Goal: Task Accomplishment & Management: Manage account settings

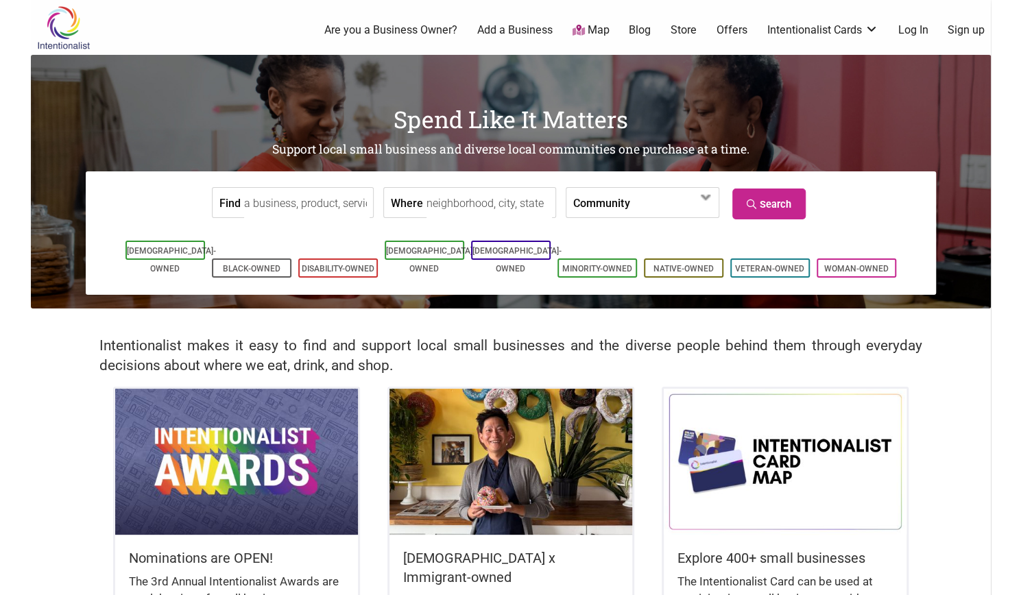
click at [322, 200] on input "Find" at bounding box center [307, 203] width 126 height 31
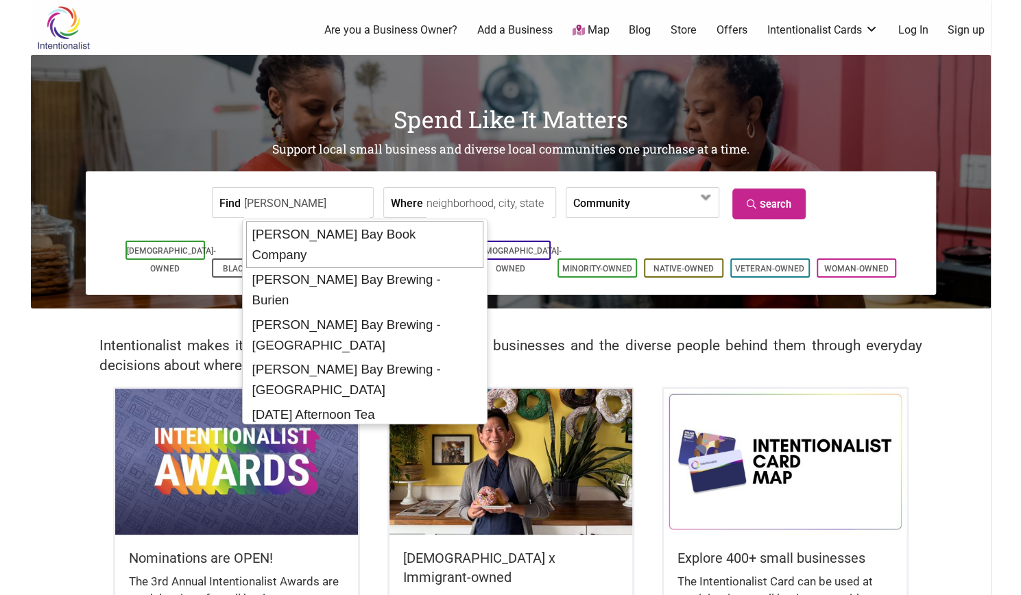
click at [342, 239] on div "Elliott Bay Book Company" at bounding box center [364, 245] width 237 height 47
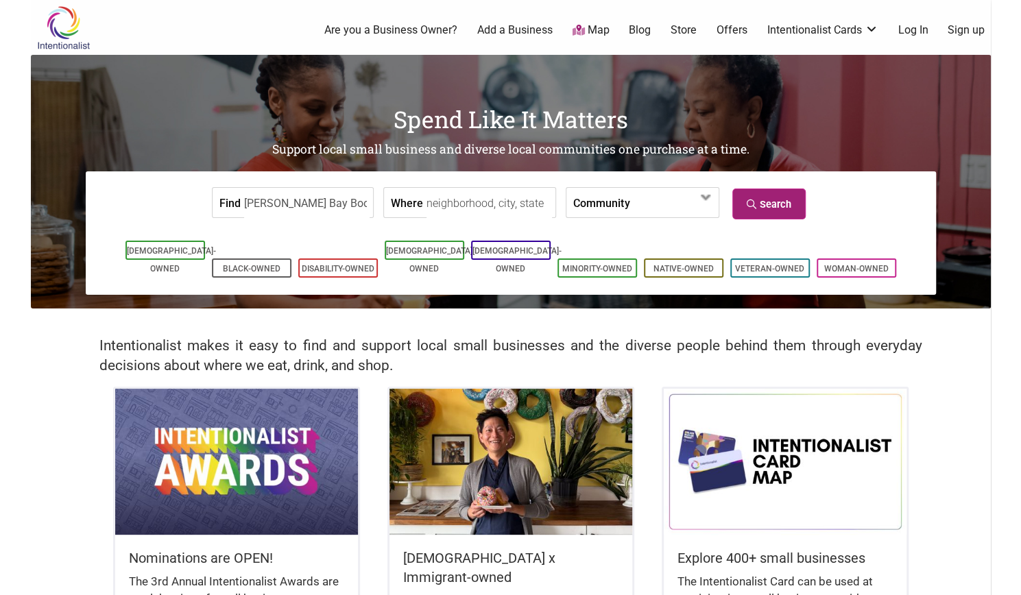
type input "Elliott Bay Book Company"
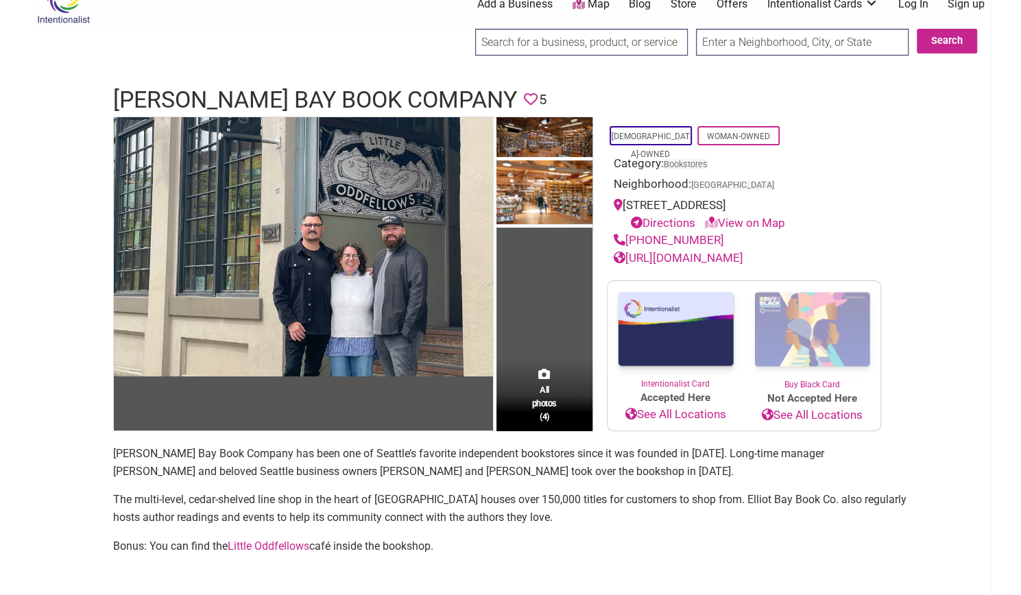
scroll to position [22, 0]
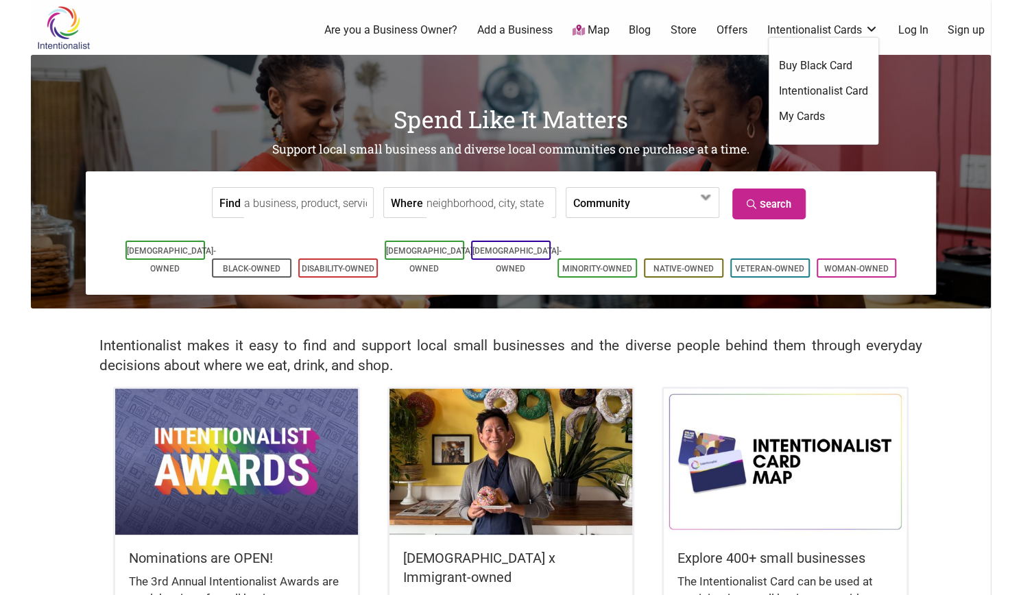
click at [803, 93] on link "Intentionalist Card" at bounding box center [823, 91] width 89 height 15
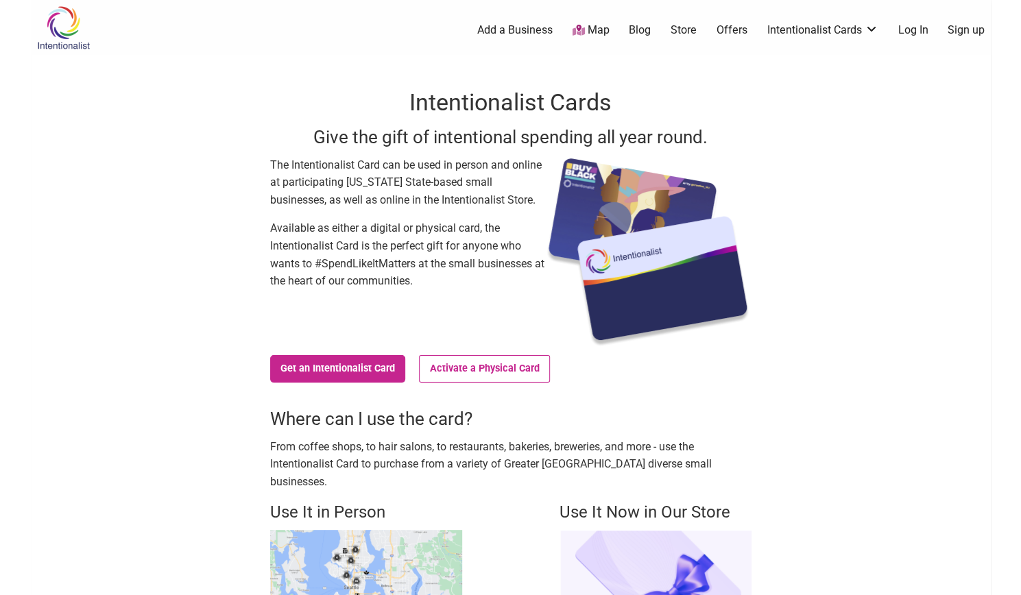
click at [687, 32] on link "Store" at bounding box center [684, 30] width 26 height 15
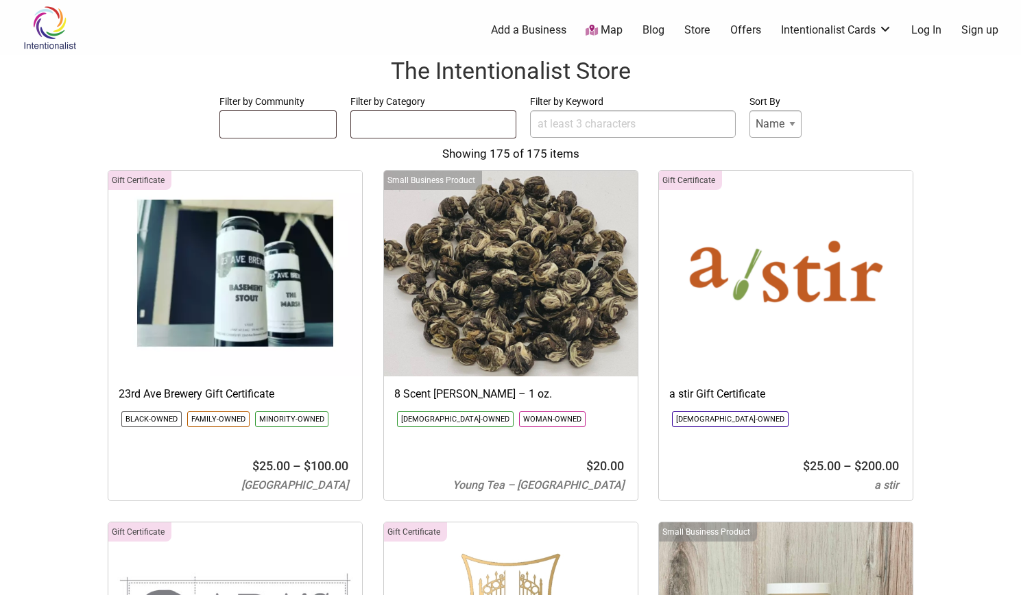
select select
click at [609, 34] on link "Map" at bounding box center [604, 31] width 37 height 16
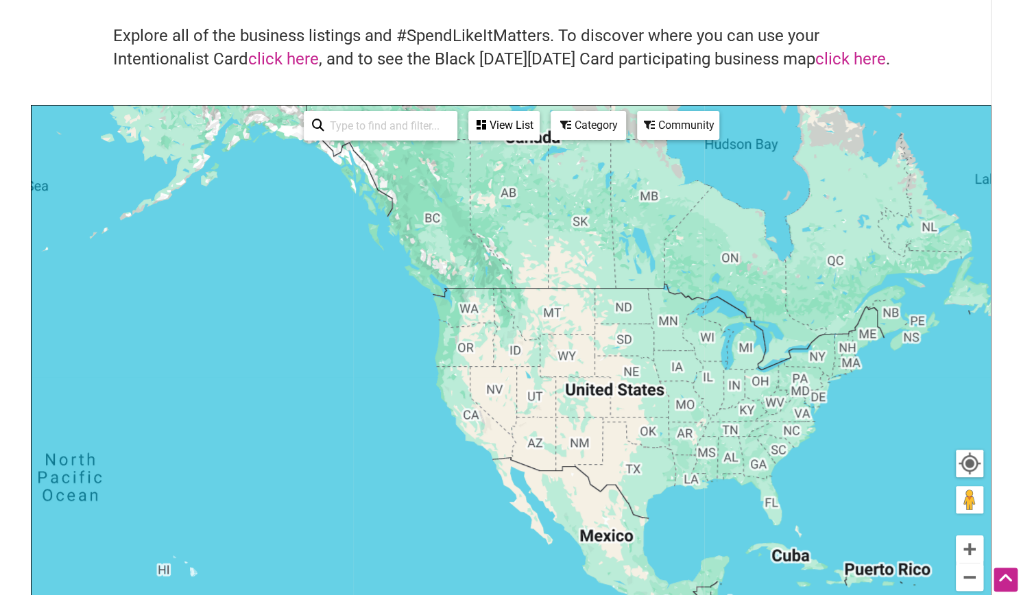
scroll to position [114, 0]
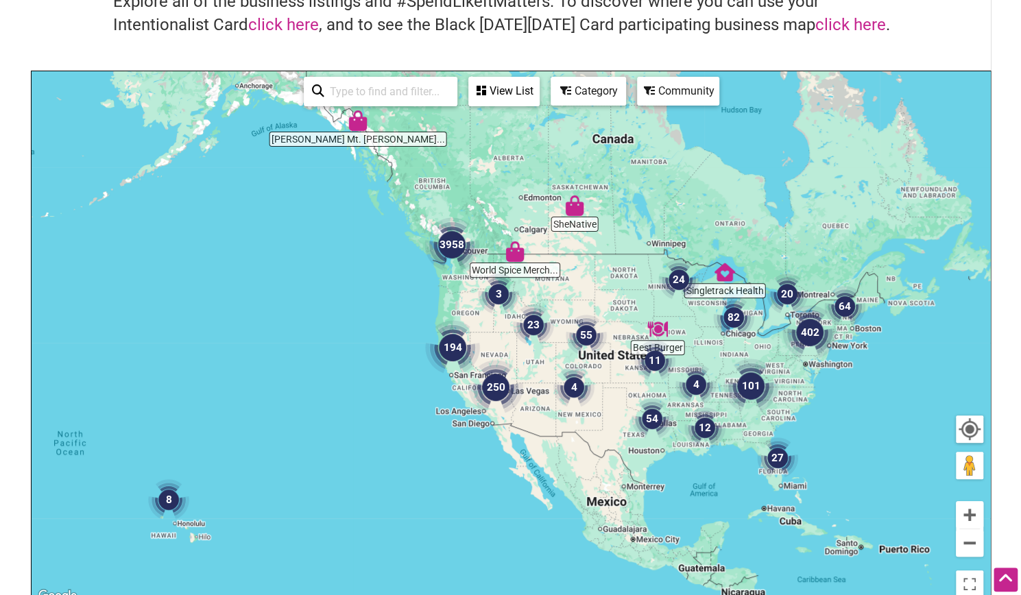
click at [449, 249] on img "3958" at bounding box center [452, 245] width 66 height 66
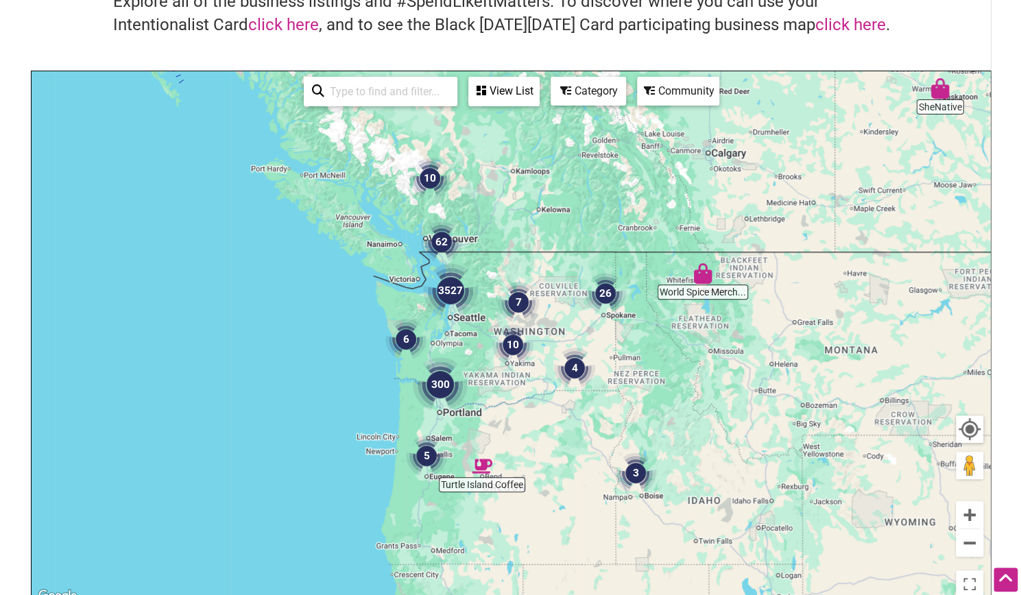
click at [449, 294] on img "3527" at bounding box center [451, 291] width 66 height 66
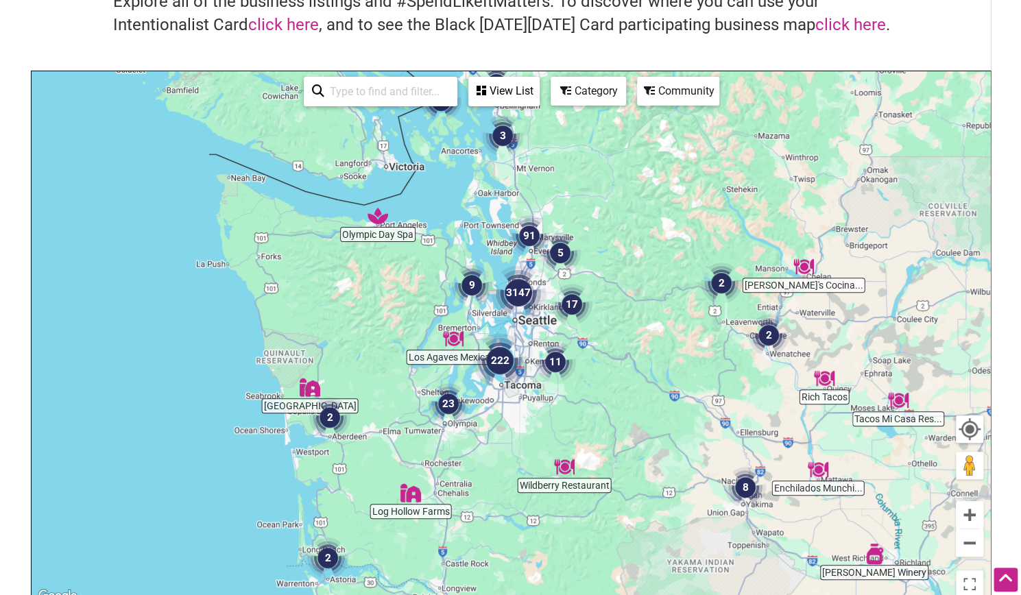
click at [523, 298] on img "3147" at bounding box center [519, 293] width 66 height 66
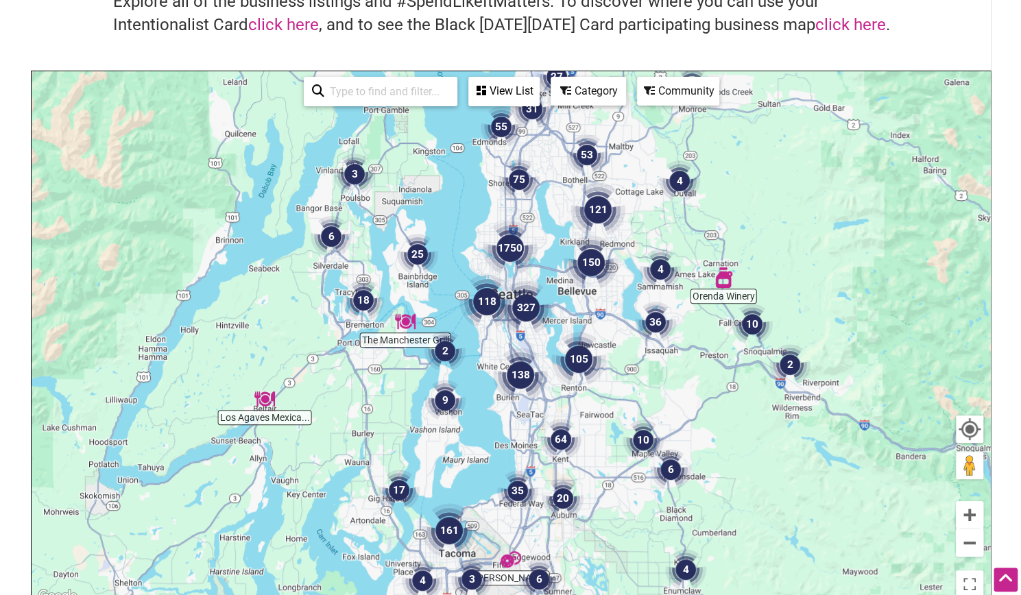
click at [525, 311] on img "327" at bounding box center [526, 308] width 66 height 66
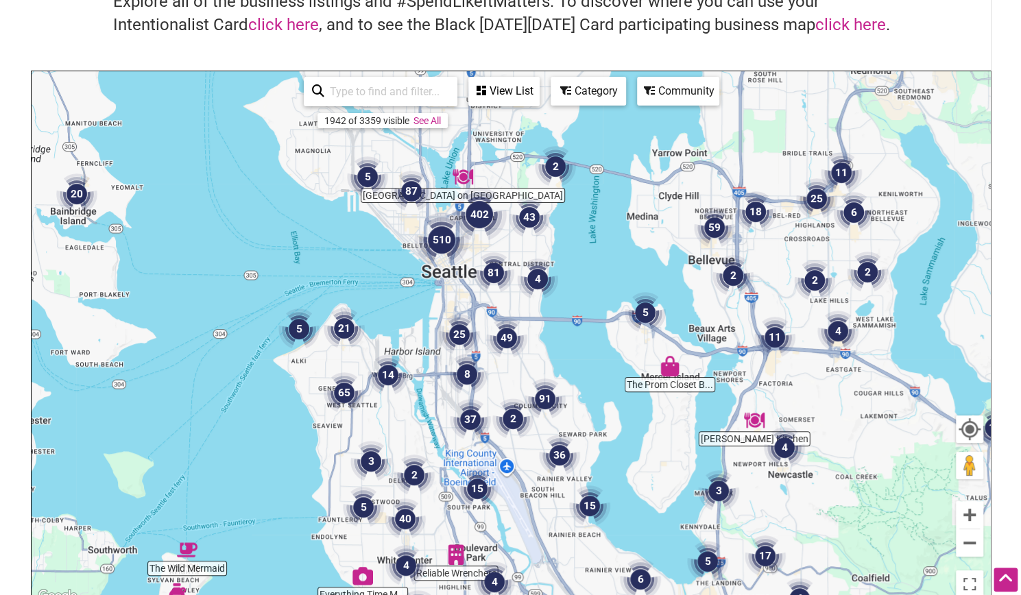
drag, startPoint x: 484, startPoint y: 307, endPoint x: 490, endPoint y: 357, distance: 50.5
click at [490, 357] on img "49" at bounding box center [507, 338] width 52 height 52
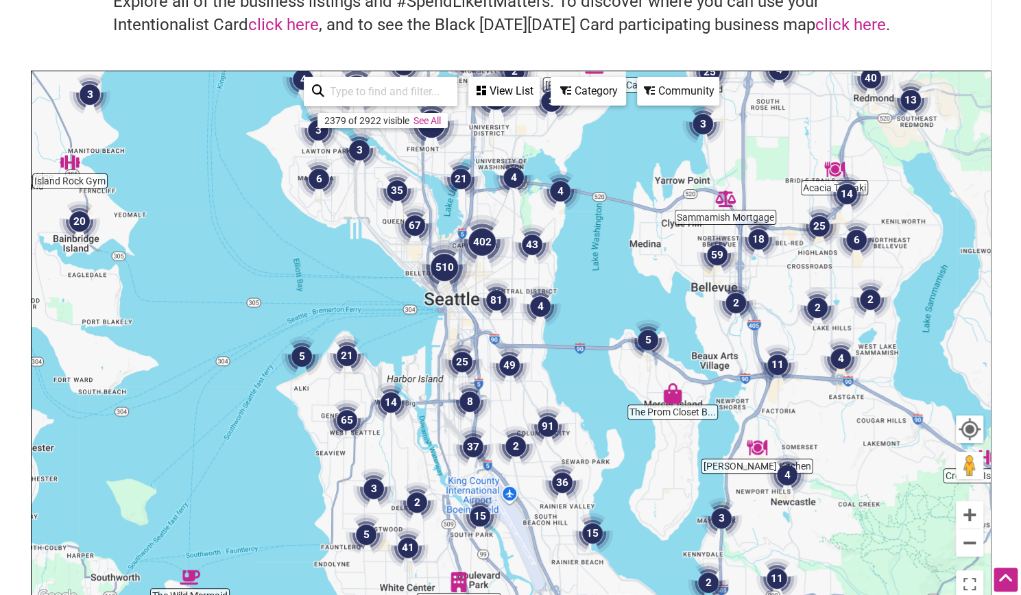
click at [483, 250] on img "402" at bounding box center [482, 242] width 66 height 66
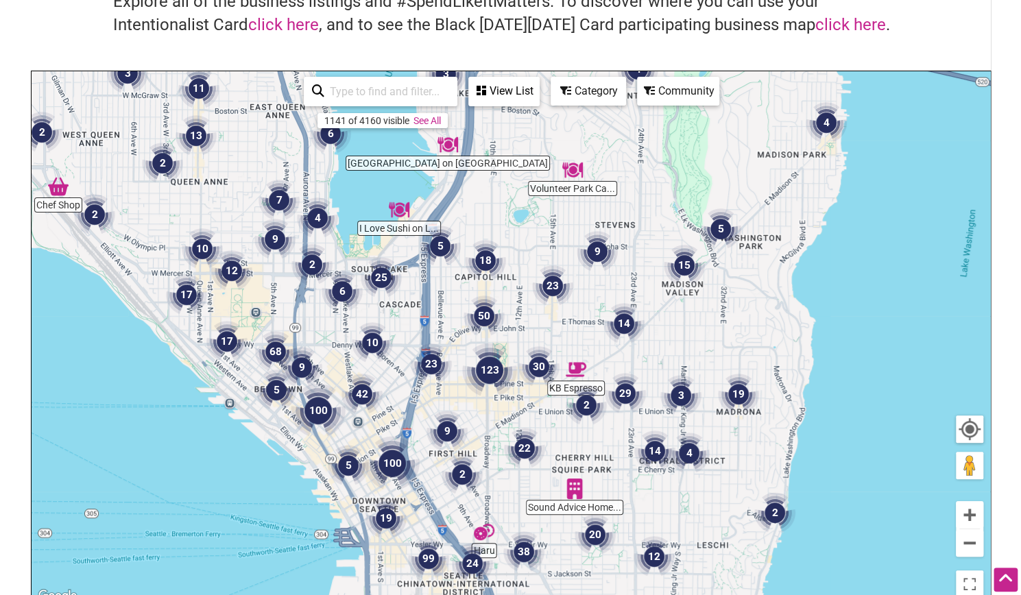
click at [493, 372] on img "123" at bounding box center [490, 371] width 66 height 66
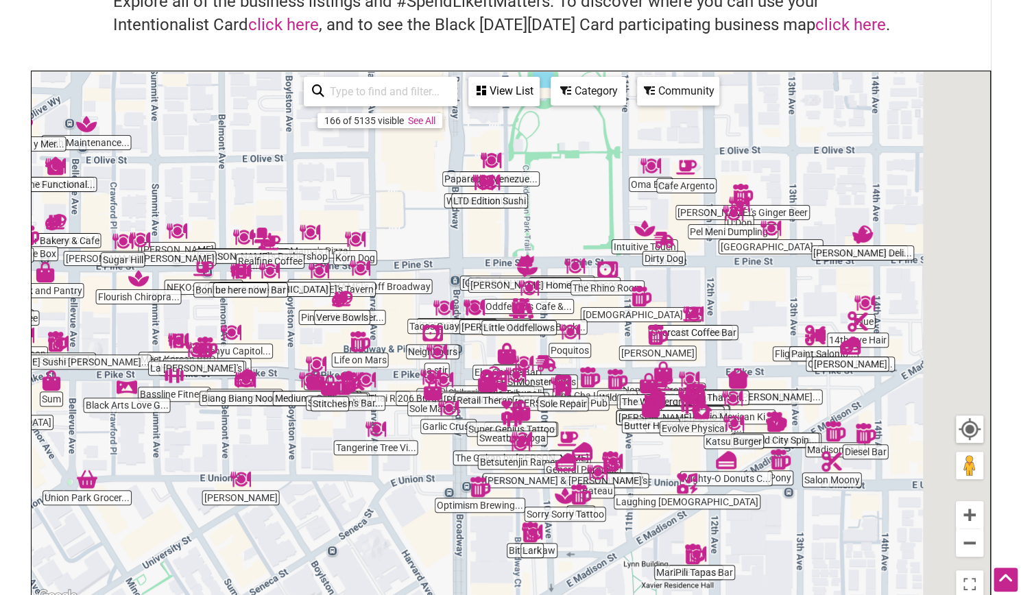
drag, startPoint x: 644, startPoint y: 308, endPoint x: 539, endPoint y: 374, distance: 123.9
click at [539, 399] on div "To navigate, press the arrow keys." at bounding box center [897, 399] width 959 height 0
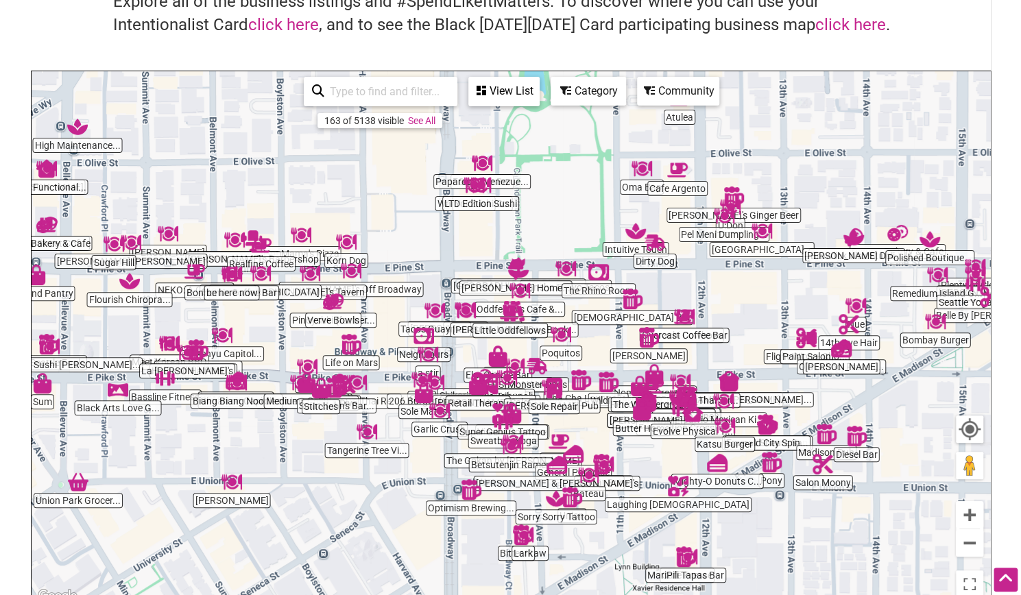
click at [538, 88] on div "Category" at bounding box center [504, 91] width 69 height 26
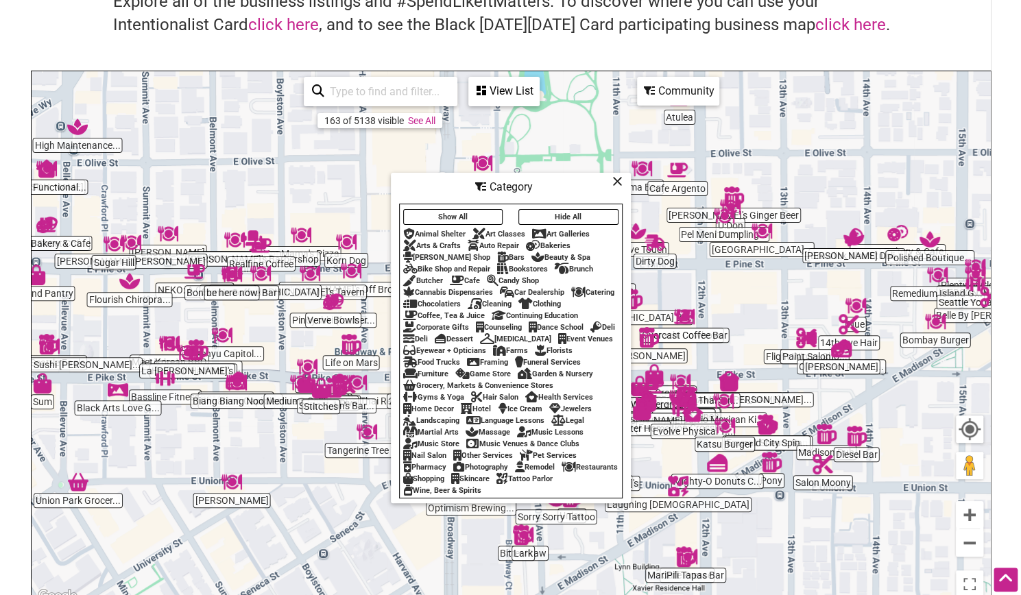
click at [531, 265] on div "Bookstores" at bounding box center [522, 269] width 51 height 9
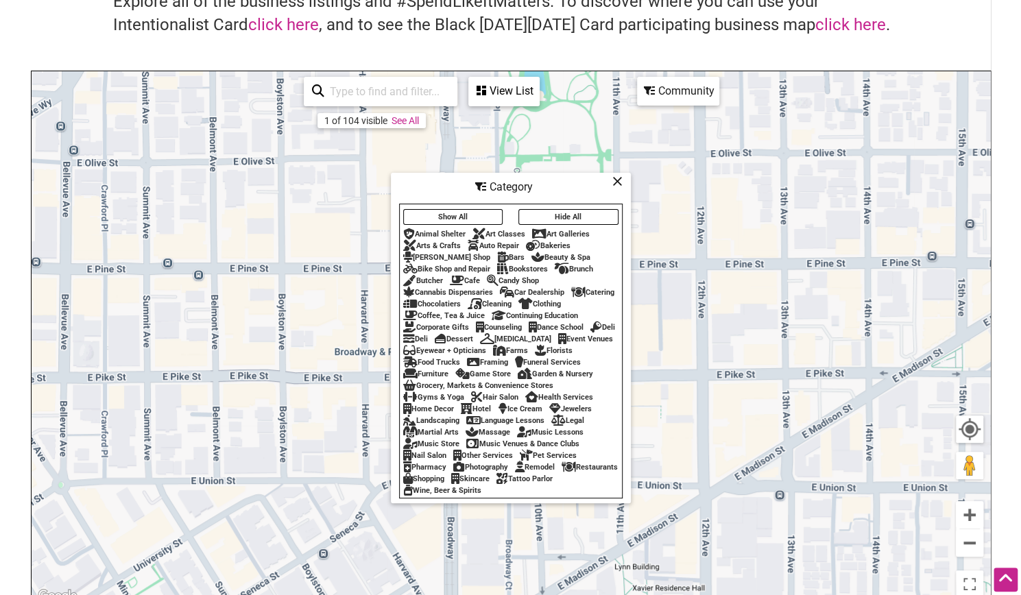
click at [616, 181] on icon at bounding box center [618, 181] width 10 height 1
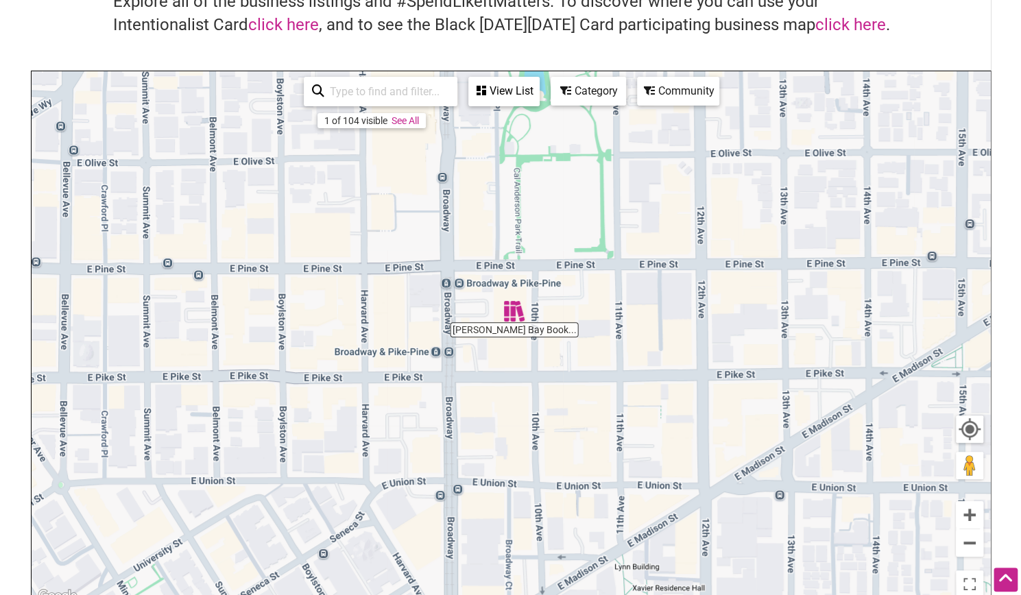
click at [503, 314] on img "Elliott Bay Book Company" at bounding box center [515, 312] width 32 height 32
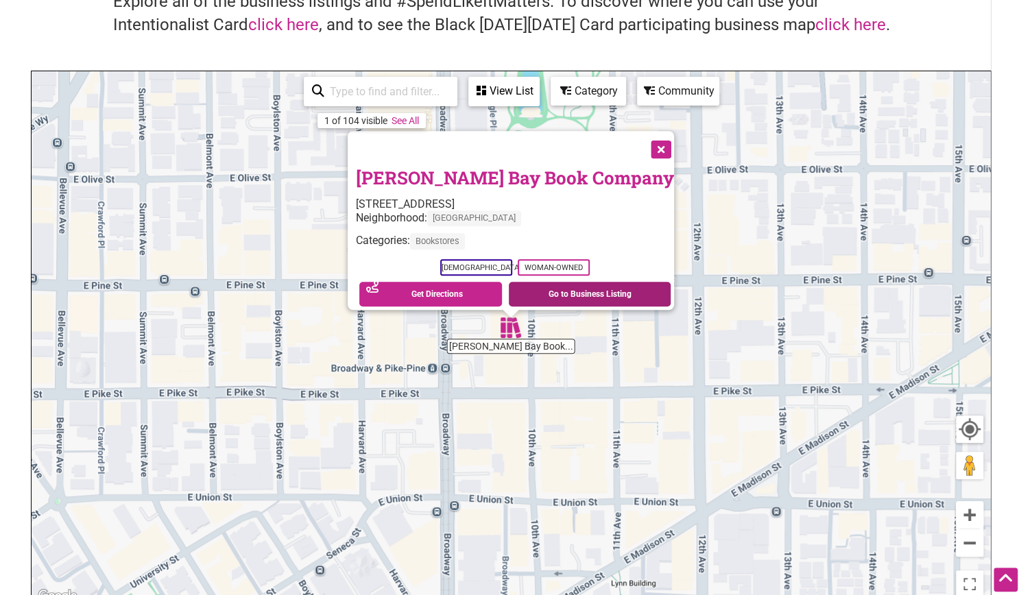
click at [552, 287] on link "Go to Business Listing" at bounding box center [590, 294] width 162 height 25
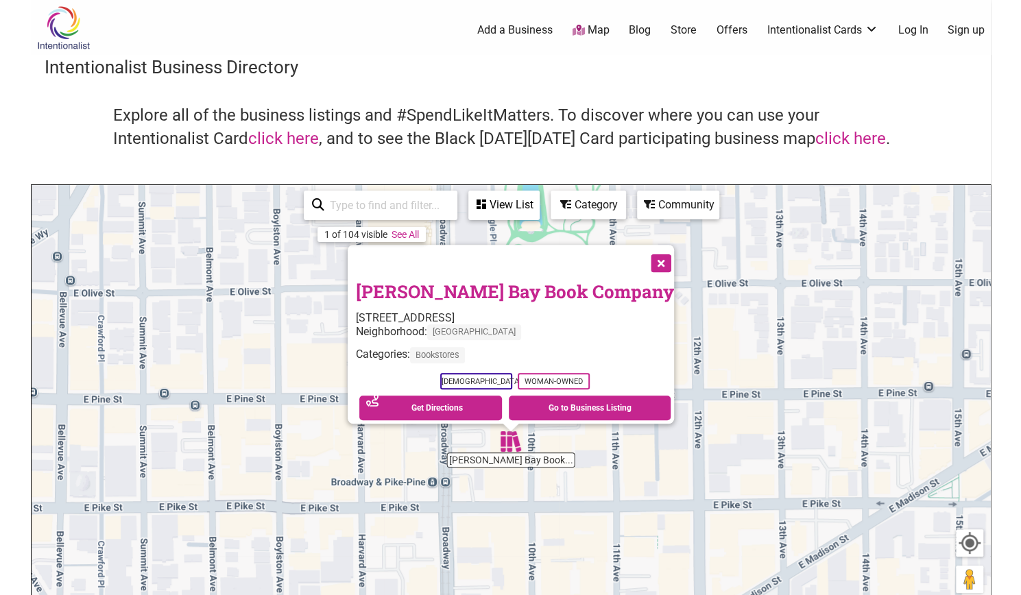
click at [849, 36] on link "Intentionalist Cards" at bounding box center [823, 30] width 111 height 15
click at [840, 91] on link "Intentionalist Card" at bounding box center [823, 91] width 89 height 15
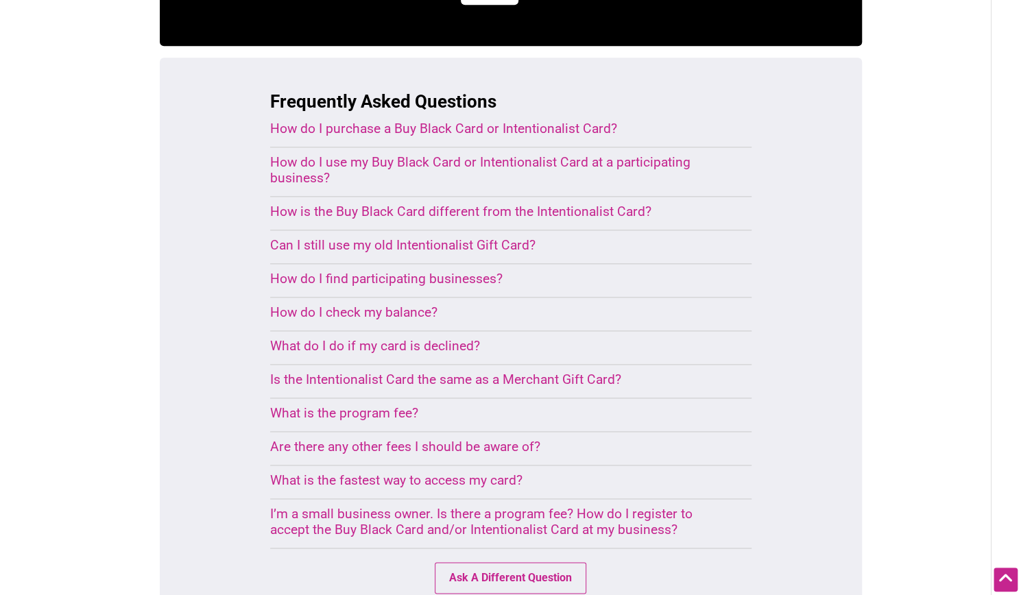
scroll to position [862, 0]
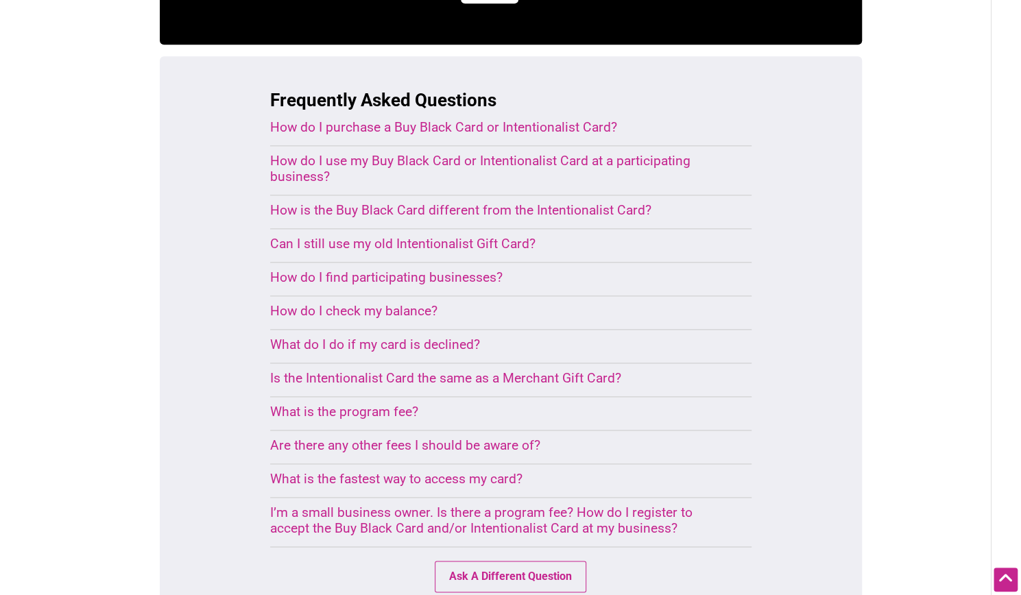
click at [305, 438] on div "Are there any other fees I should be aware of?" at bounding box center [494, 446] width 449 height 16
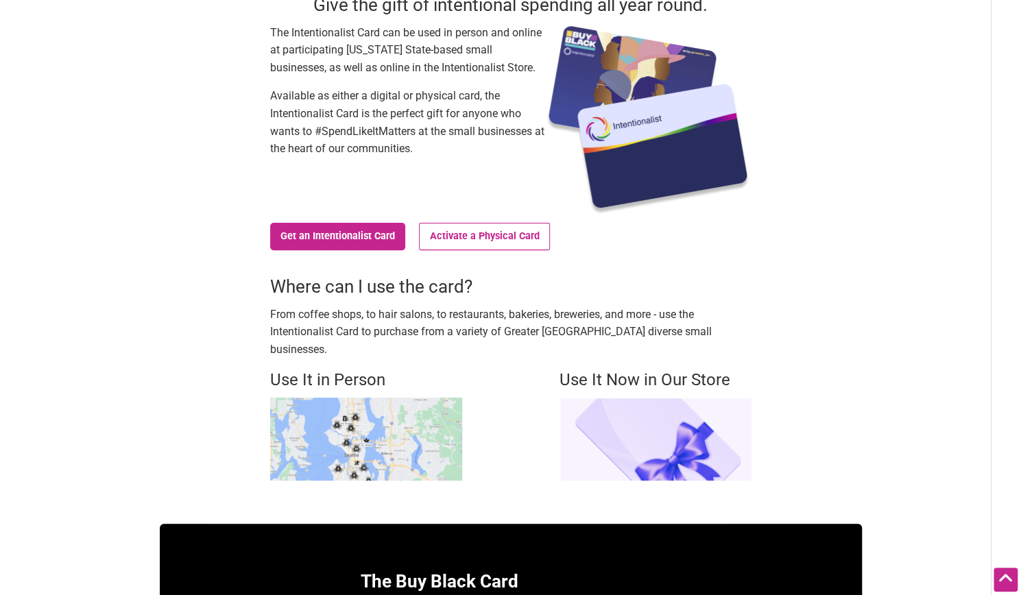
scroll to position [0, 0]
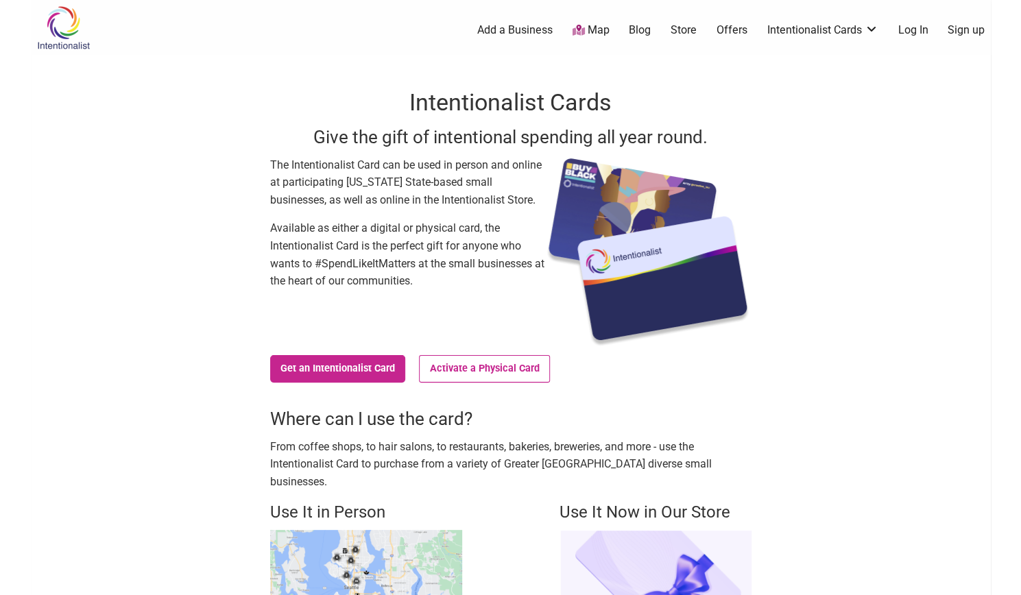
click at [916, 36] on link "Log In" at bounding box center [913, 30] width 30 height 15
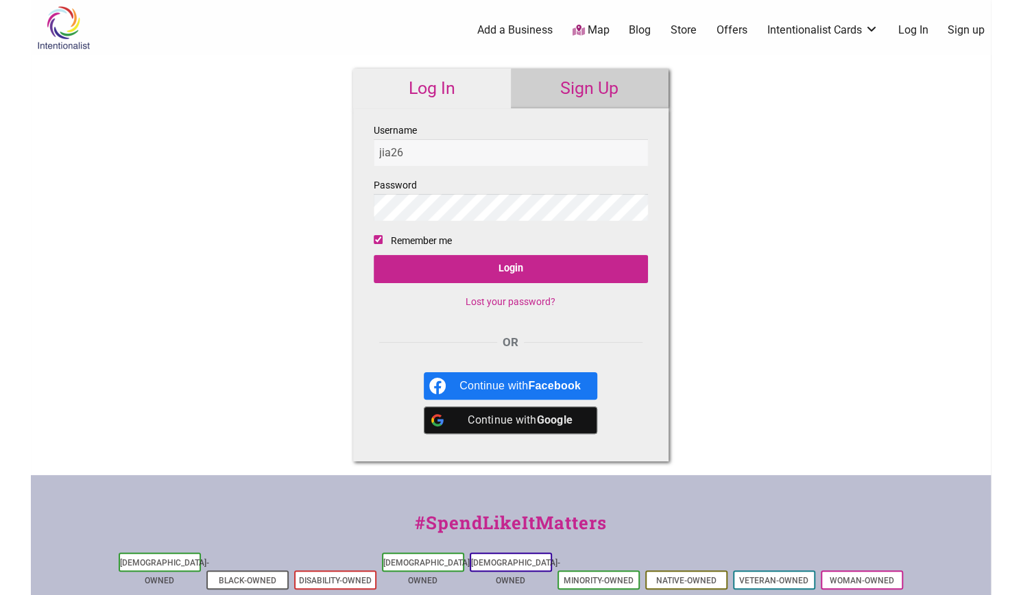
type input "jia26"
click at [534, 265] on input "Login" at bounding box center [511, 269] width 274 height 28
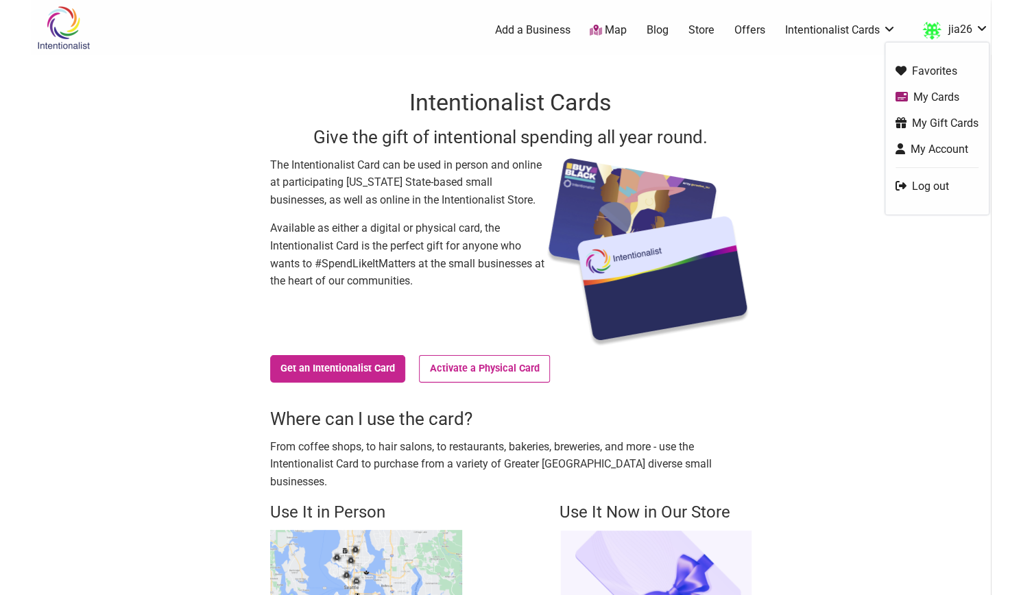
click at [930, 99] on link "My Cards" at bounding box center [937, 97] width 83 height 16
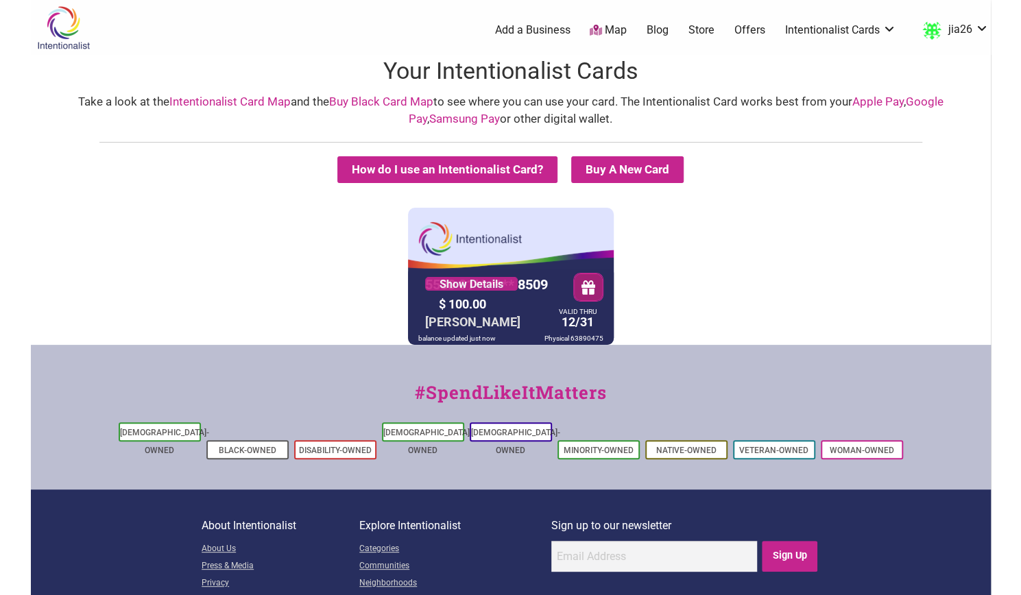
click at [589, 291] on button "button" at bounding box center [587, 286] width 29 height 27
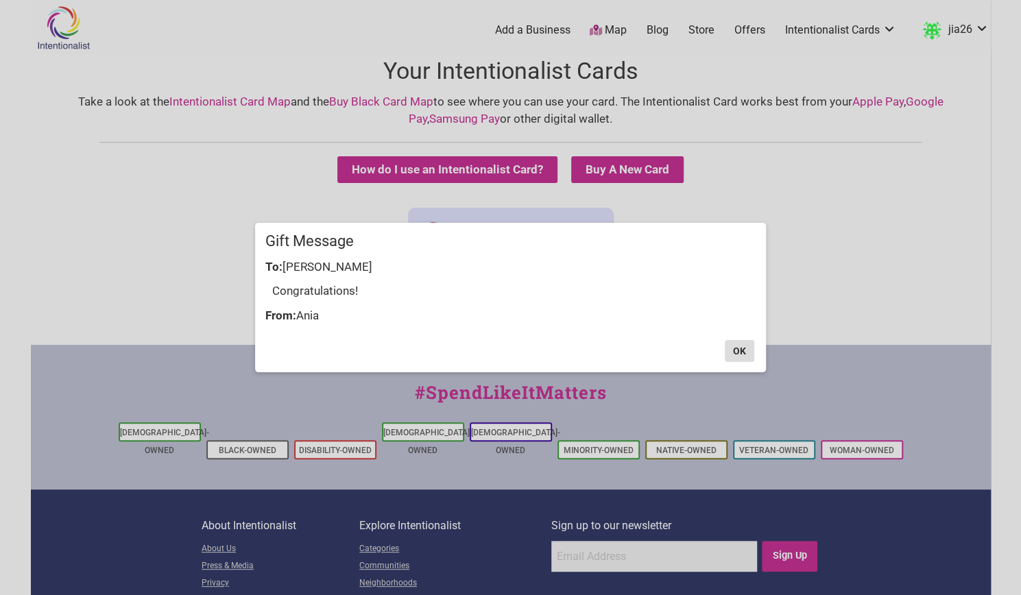
click at [739, 358] on button "OK" at bounding box center [739, 351] width 29 height 22
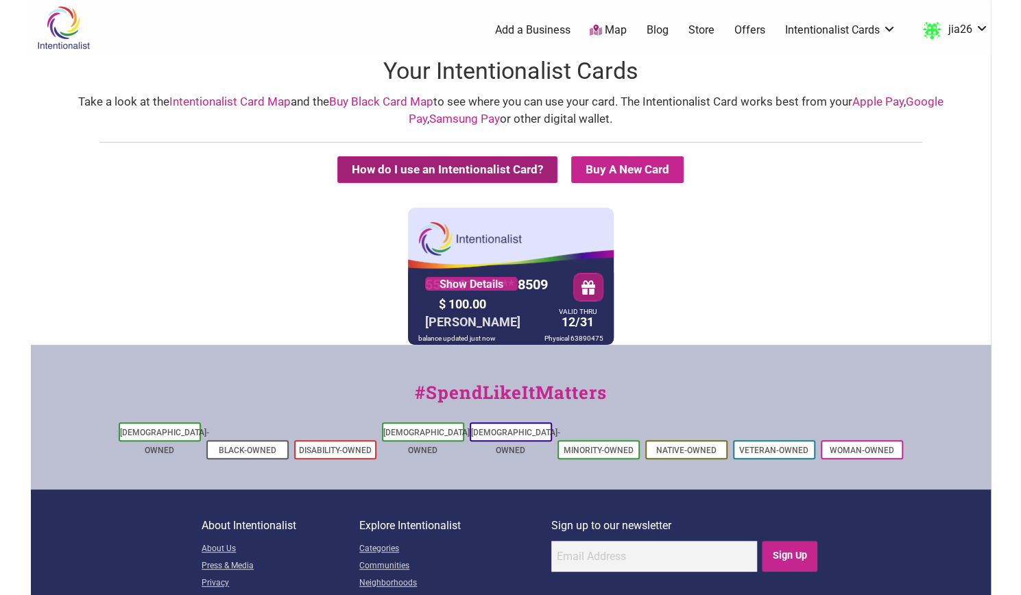
click at [446, 169] on button "How do I use an Intentionalist Card?" at bounding box center [448, 169] width 220 height 27
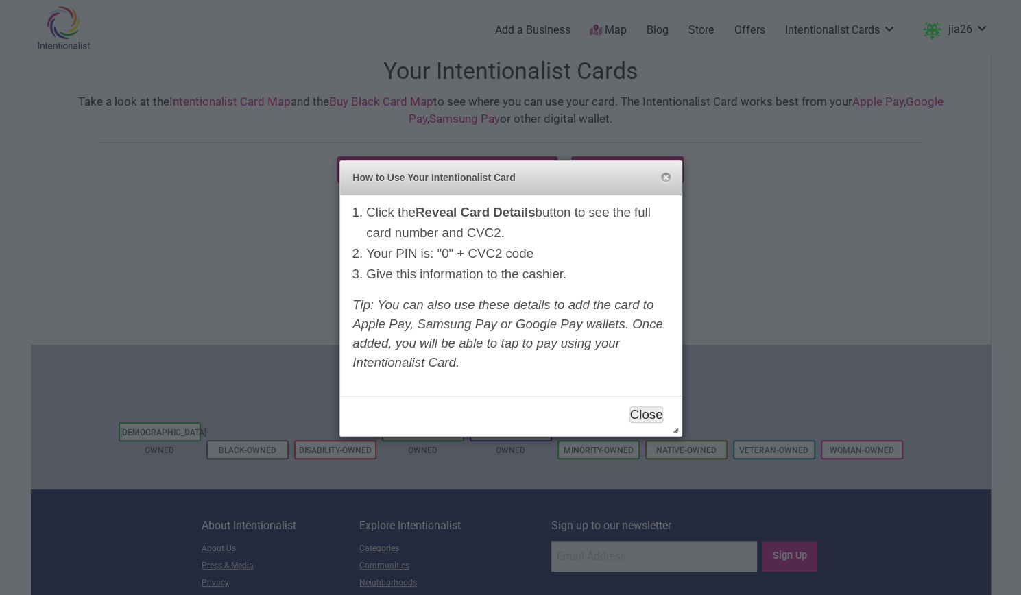
click at [654, 408] on button "Close" at bounding box center [647, 415] width 34 height 16
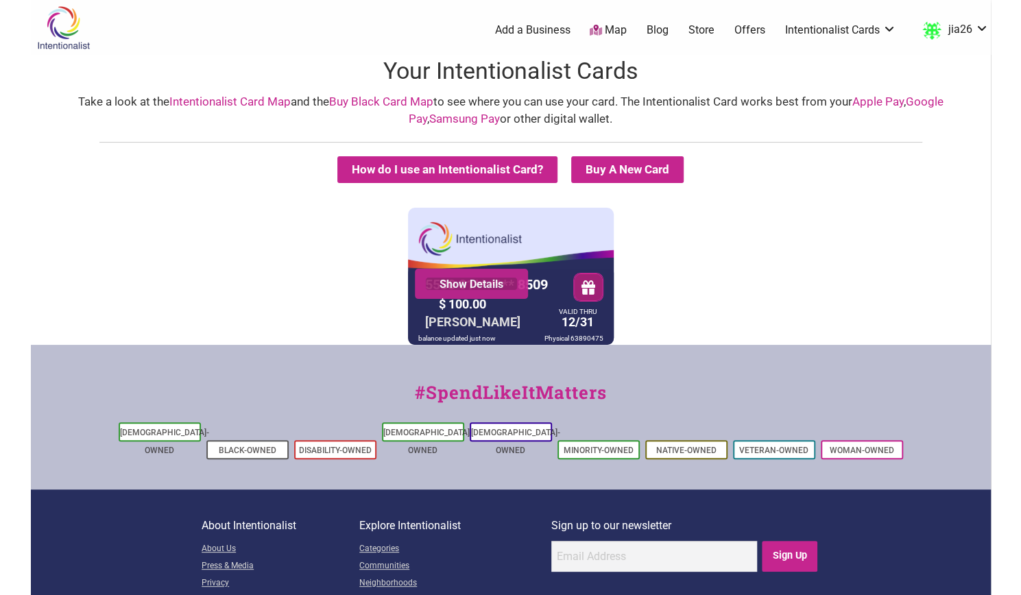
click at [474, 285] on link "Show Details" at bounding box center [471, 284] width 93 height 14
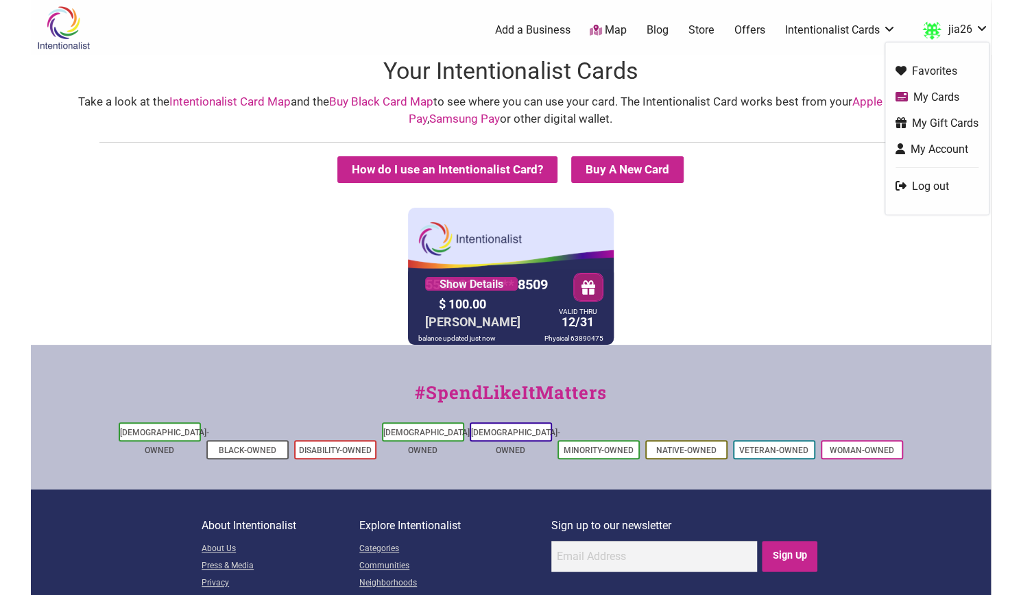
click at [943, 93] on link "My Cards" at bounding box center [937, 97] width 83 height 16
click at [64, 32] on img at bounding box center [63, 27] width 65 height 45
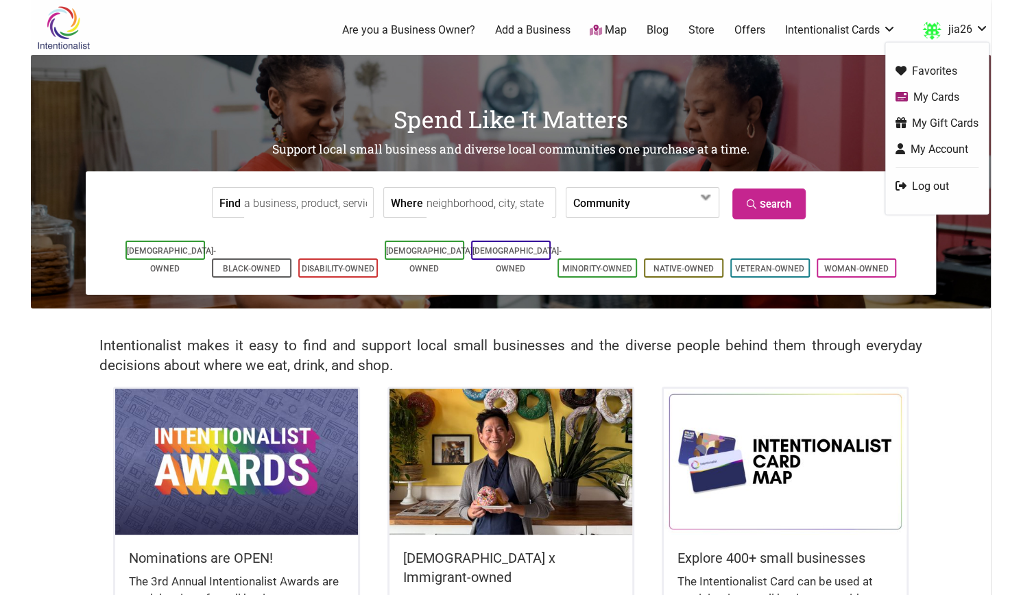
click at [938, 91] on link "My Cards" at bounding box center [937, 97] width 83 height 16
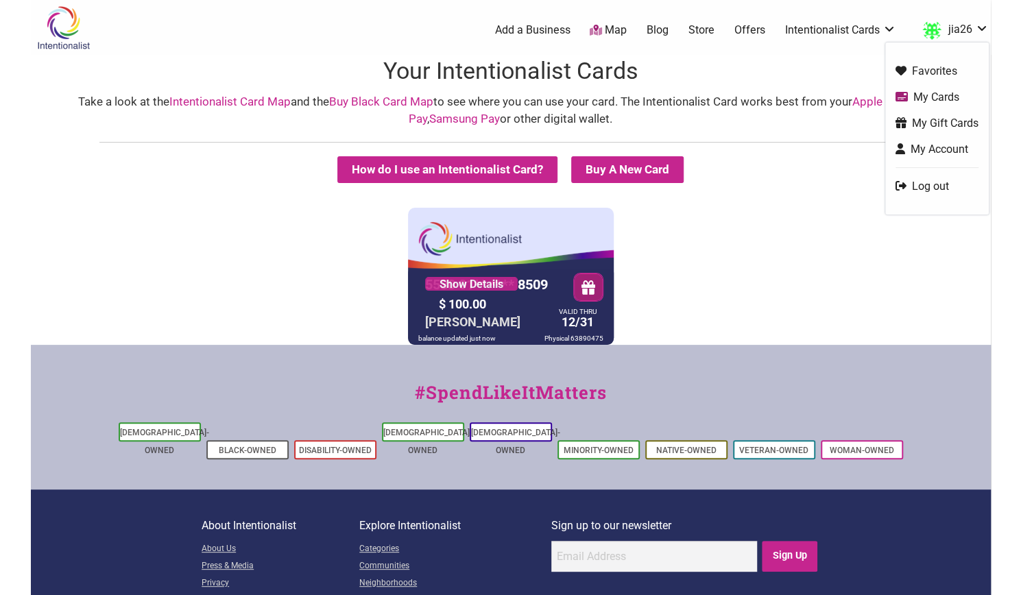
click at [962, 32] on link "jia26" at bounding box center [952, 30] width 73 height 25
click at [930, 184] on link "Log out" at bounding box center [937, 186] width 83 height 16
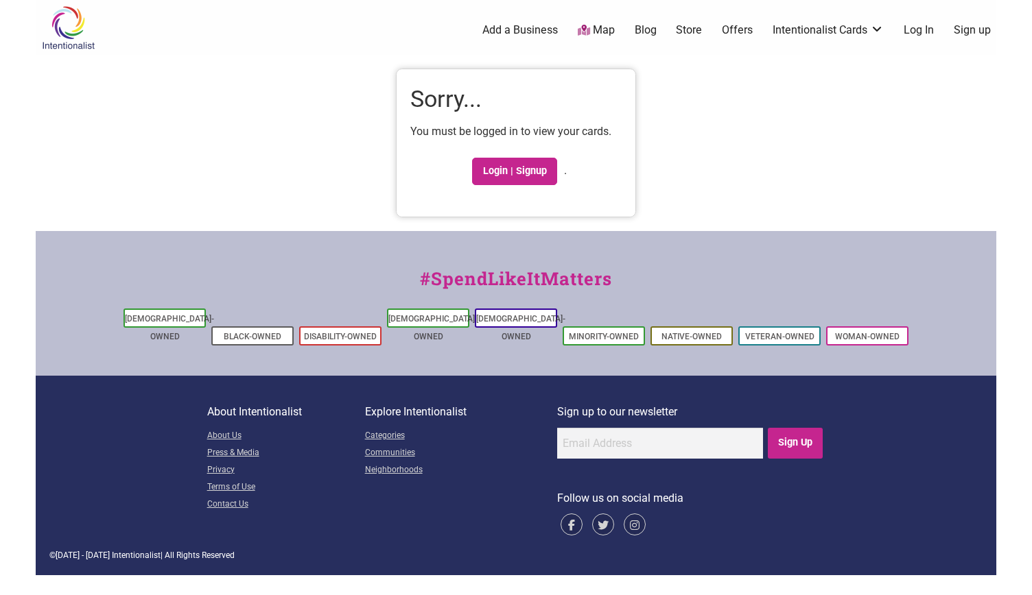
click at [73, 29] on img at bounding box center [68, 27] width 65 height 45
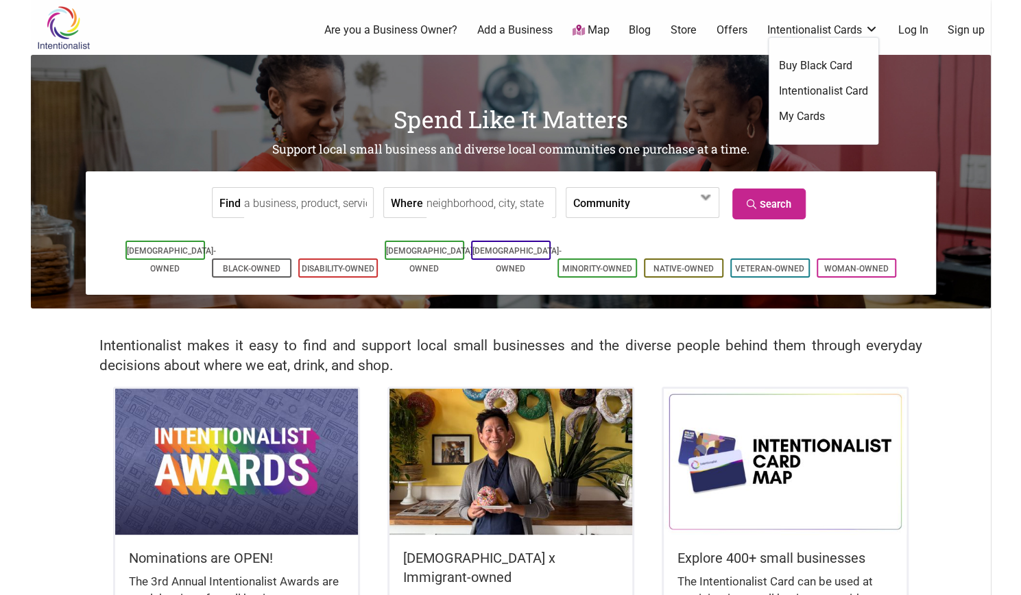
click at [814, 34] on link "Intentionalist Cards" at bounding box center [823, 30] width 111 height 15
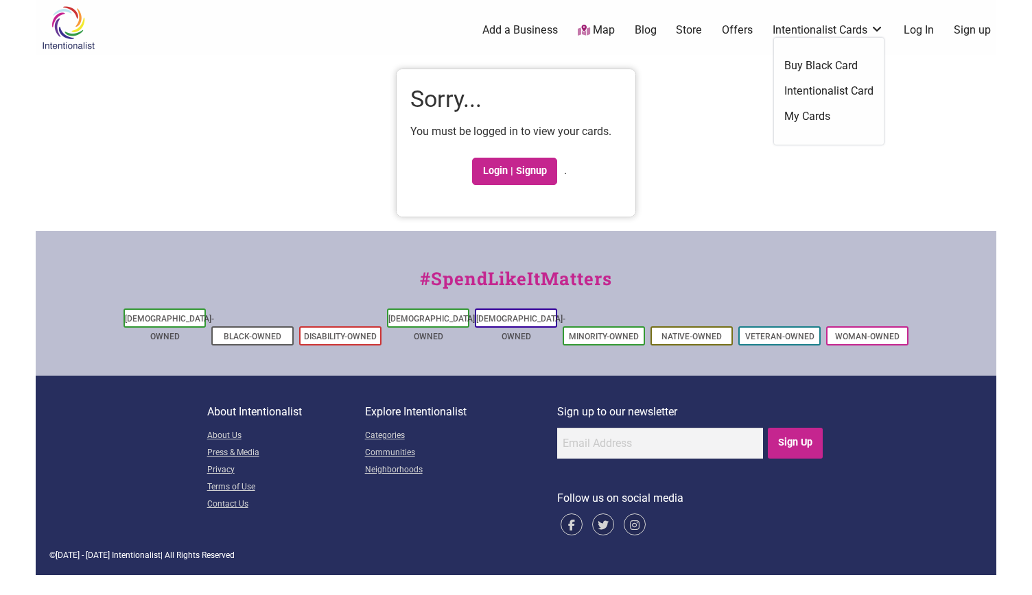
click at [807, 89] on link "Intentionalist Card" at bounding box center [828, 91] width 89 height 15
